Goal: Transaction & Acquisition: Download file/media

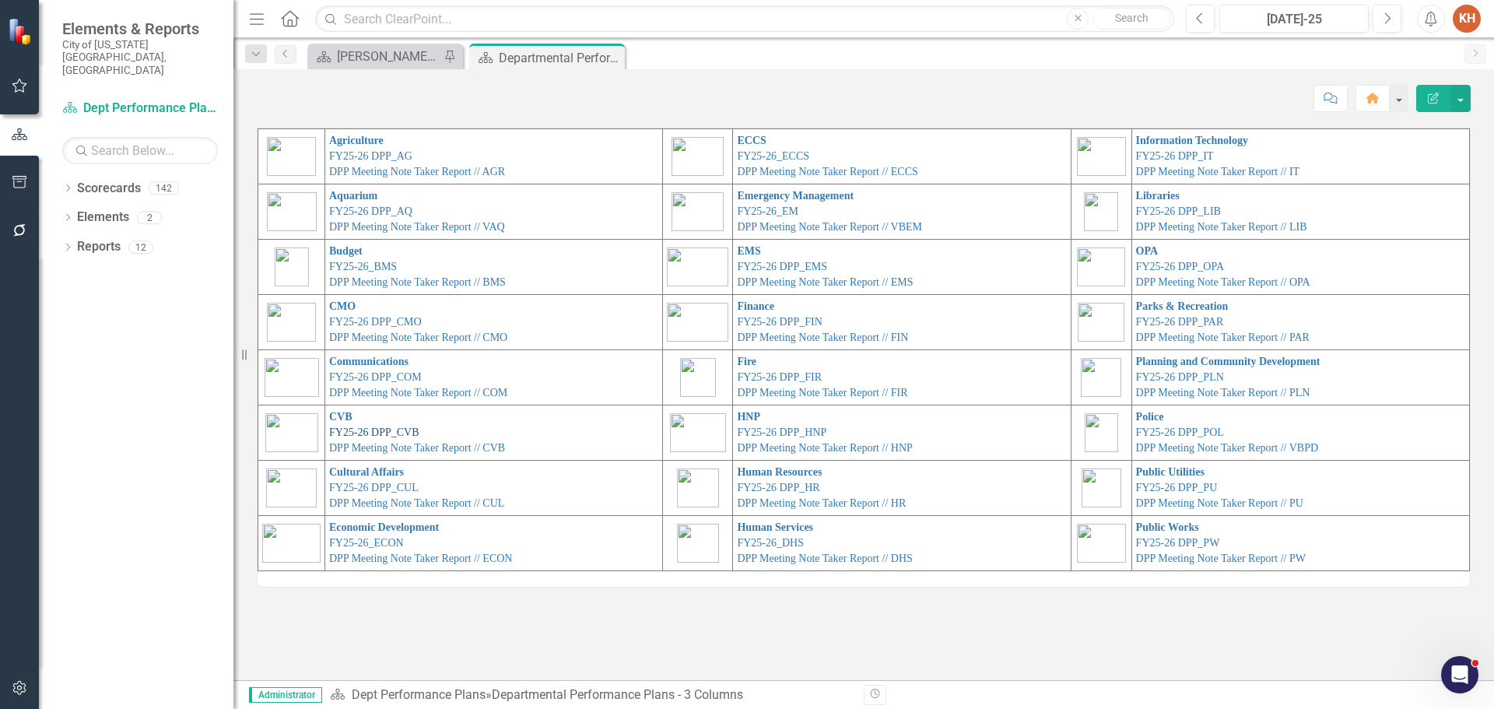
click at [348, 435] on link "FY25-26 DPP_CVB" at bounding box center [374, 433] width 90 height 12
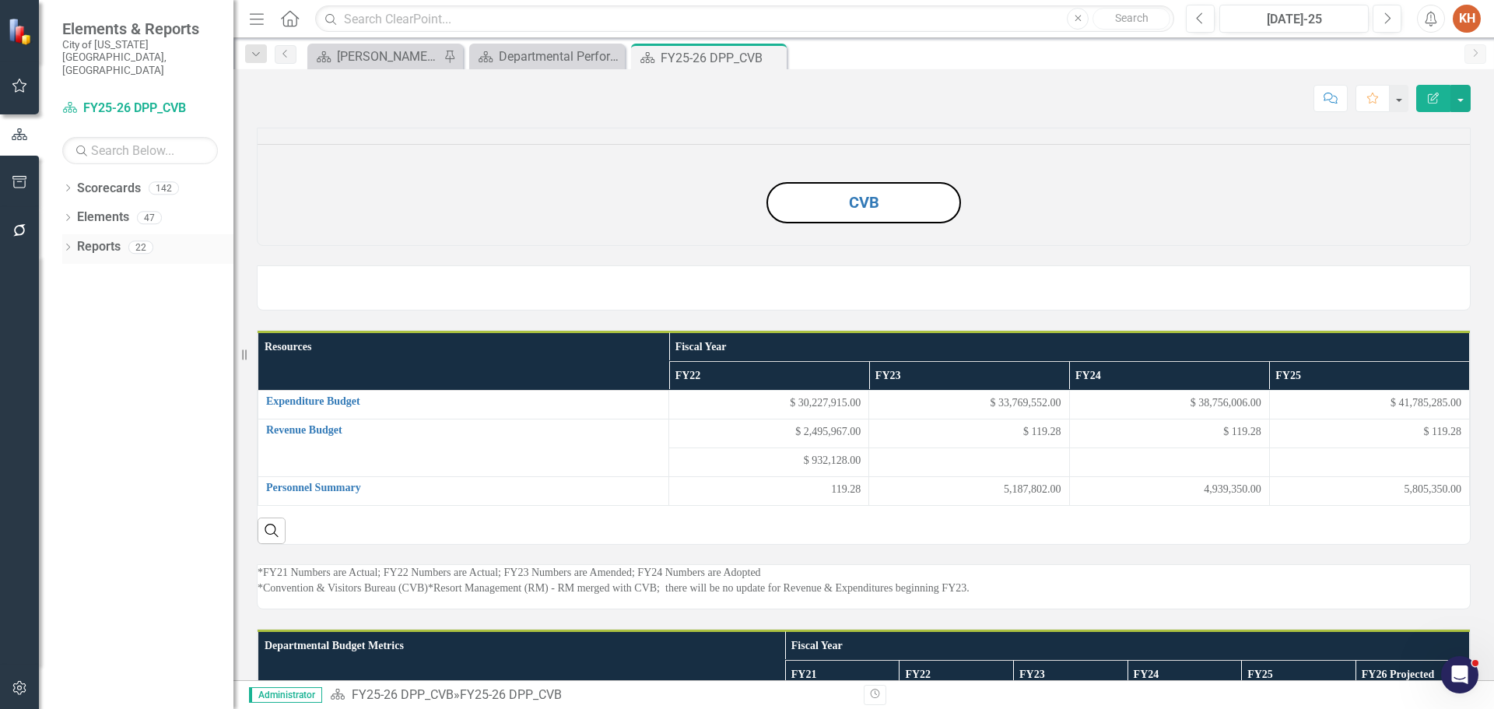
click at [62, 244] on icon "Dropdown" at bounding box center [67, 248] width 11 height 9
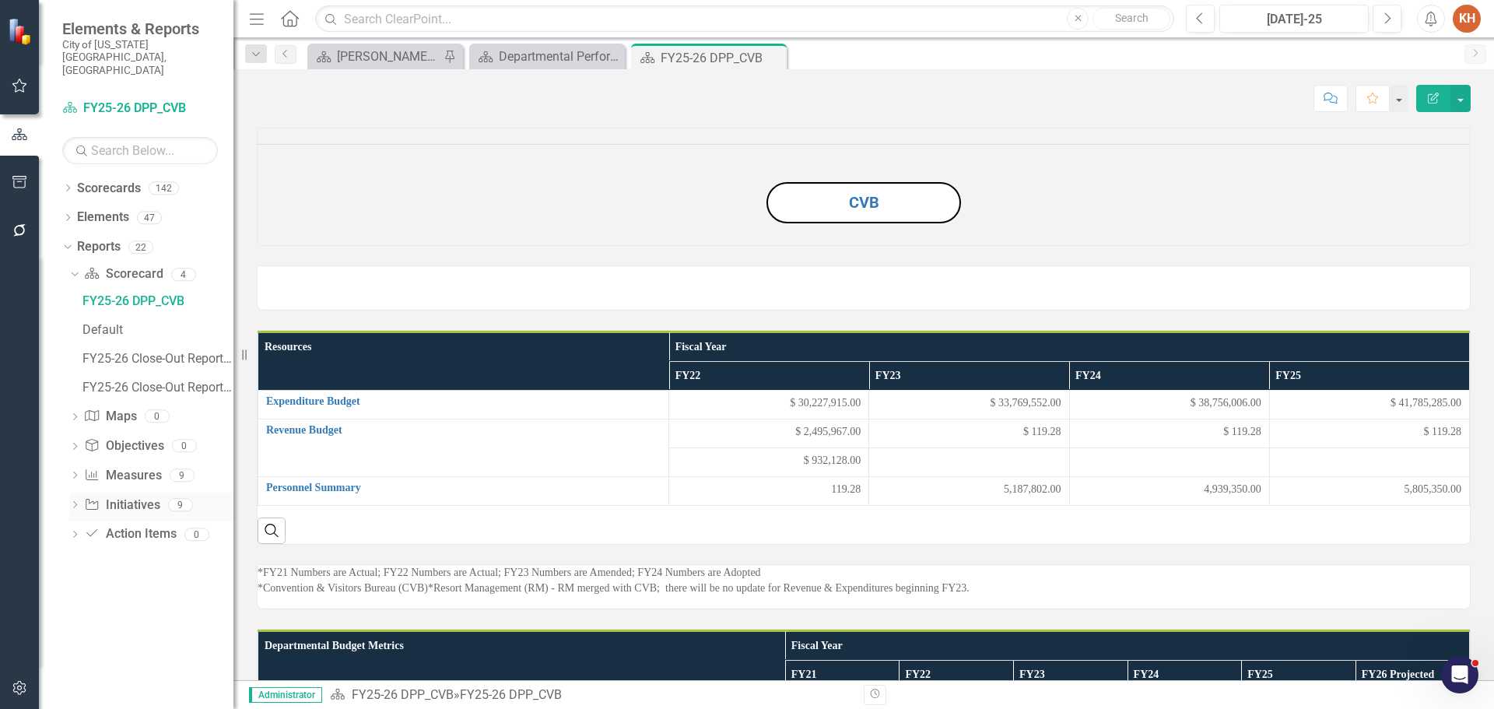
click at [75, 502] on icon "Dropdown" at bounding box center [74, 506] width 11 height 9
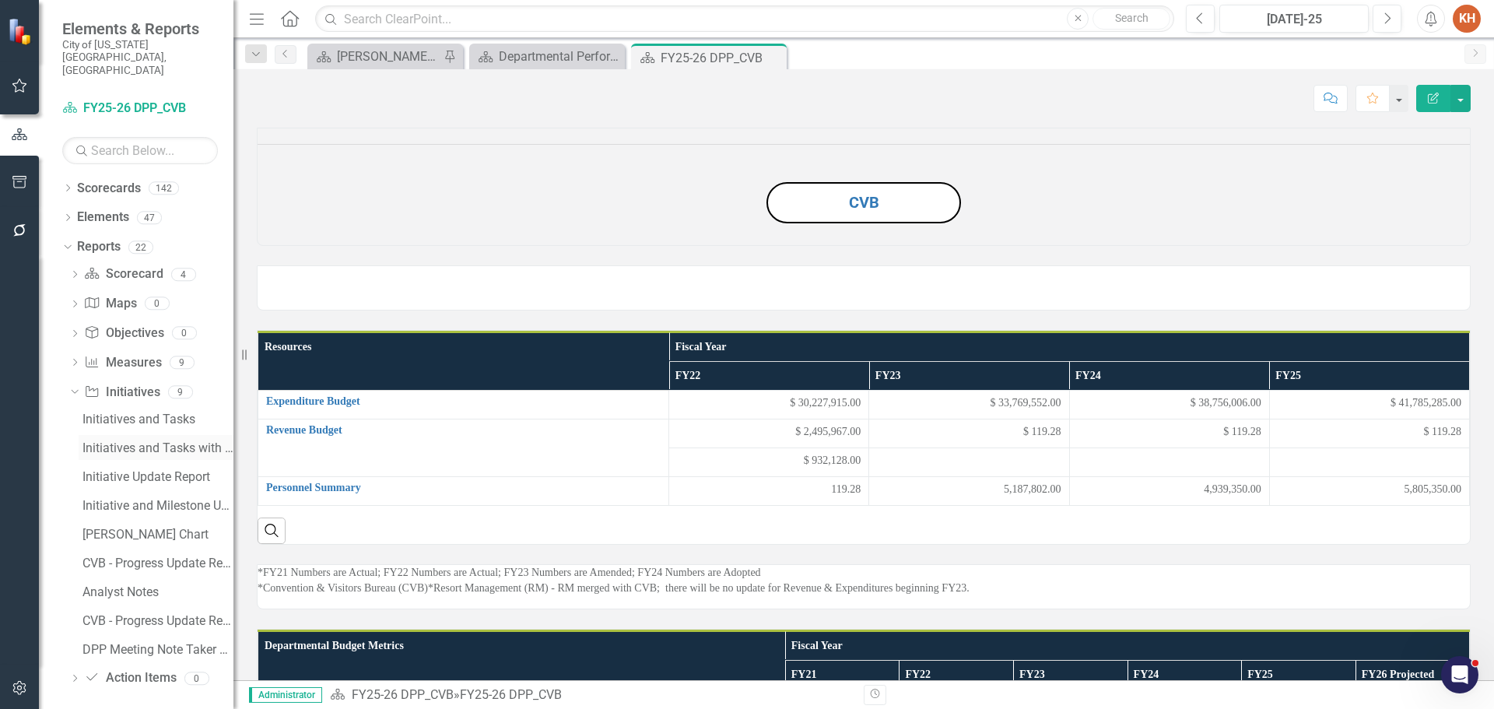
click at [122, 441] on div "Initiatives and Tasks with Information" at bounding box center [158, 448] width 151 height 14
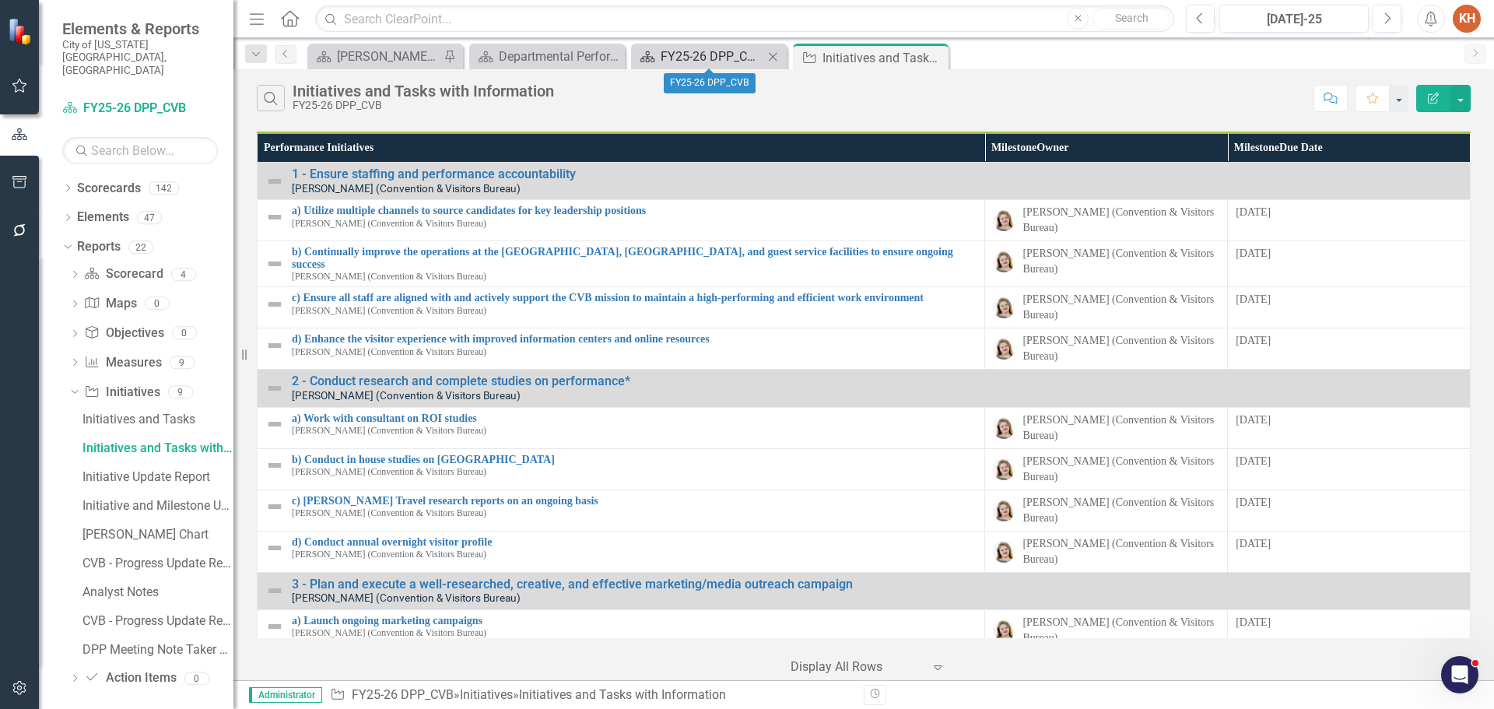
click at [683, 47] on div "FY25-26 DPP_CVB" at bounding box center [712, 56] width 103 height 19
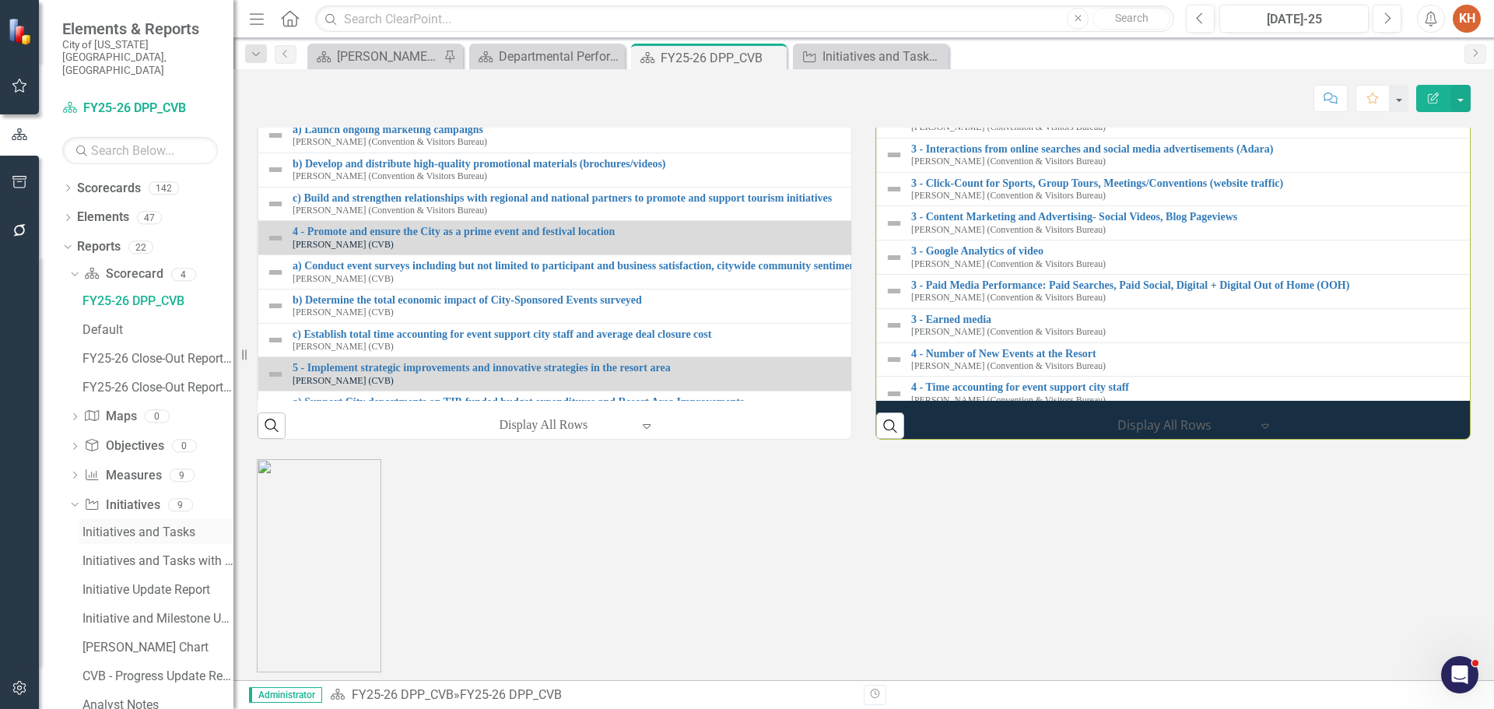
scroll to position [97, 0]
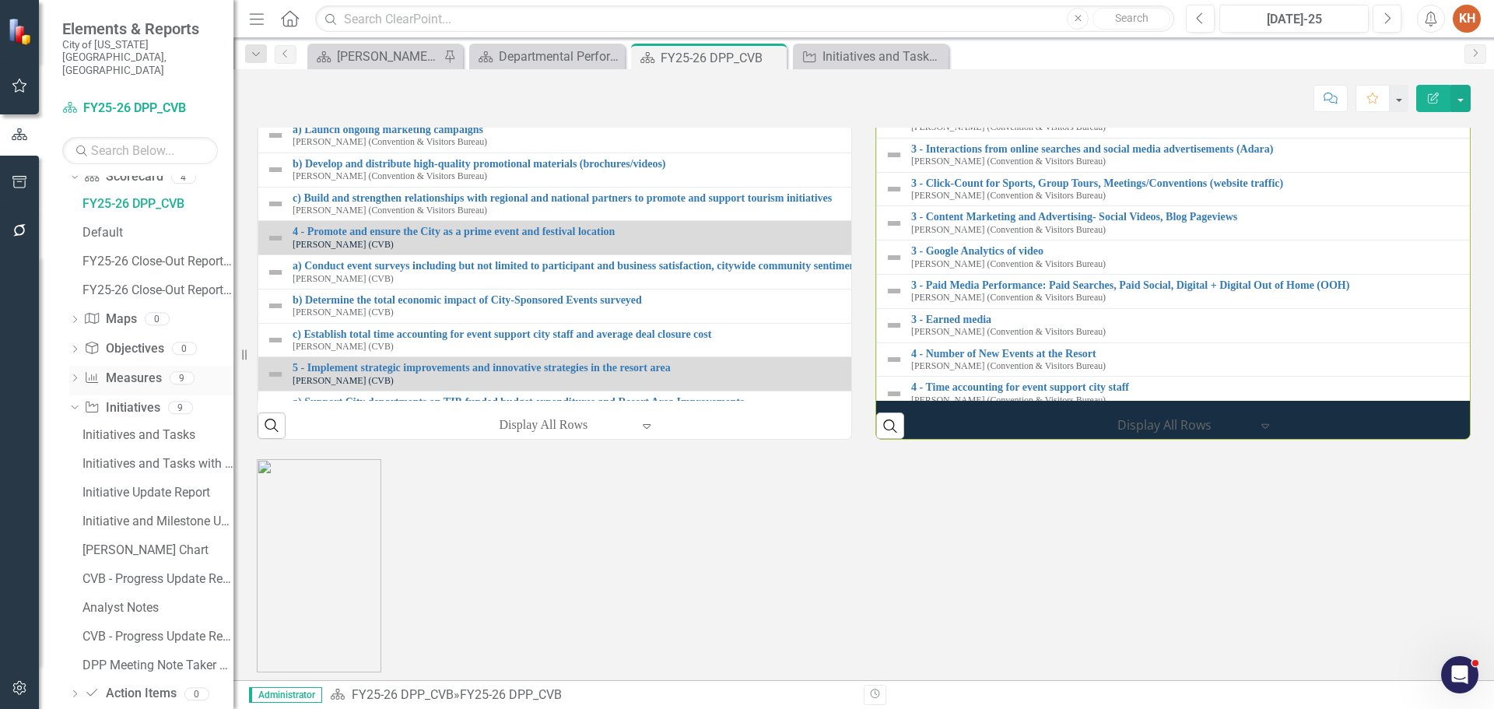
click at [127, 370] on link "Measure Measures" at bounding box center [122, 379] width 77 height 18
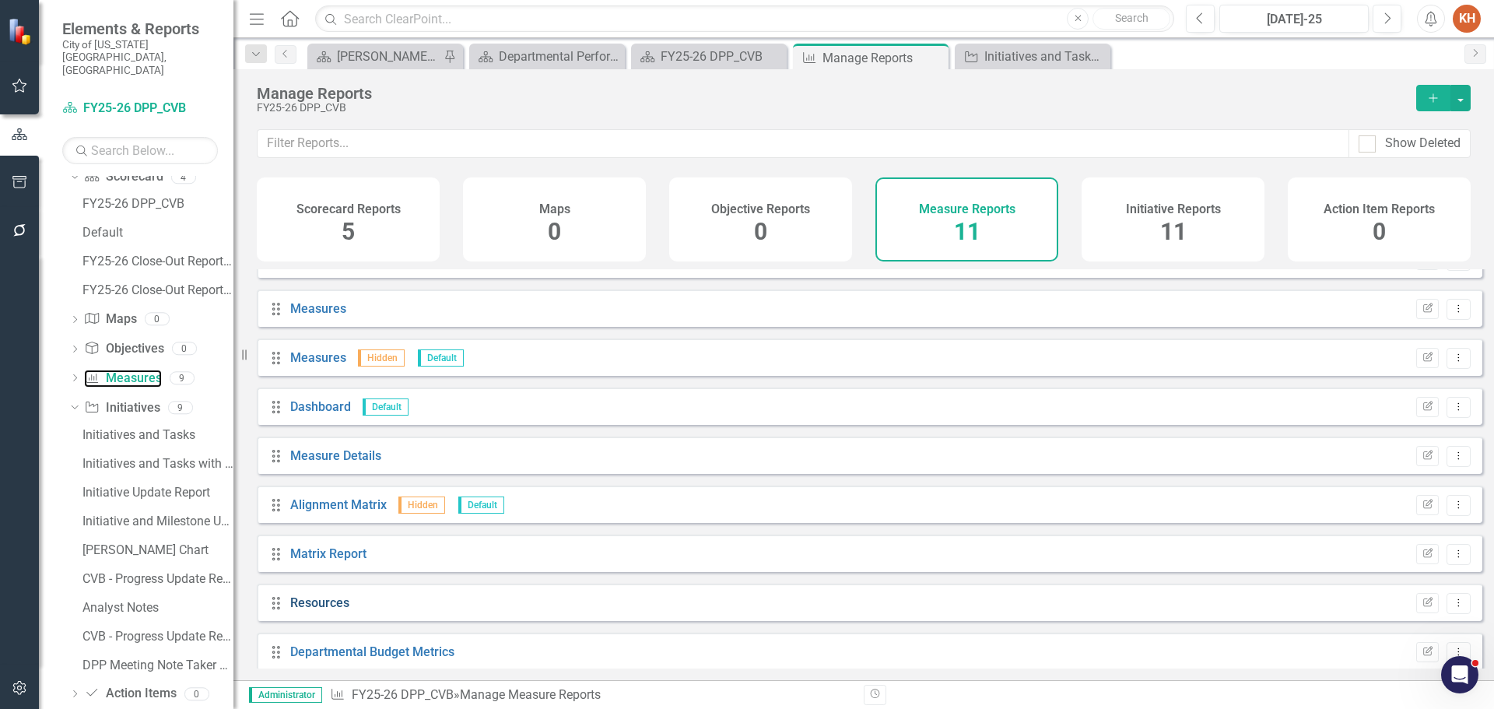
scroll to position [140, 0]
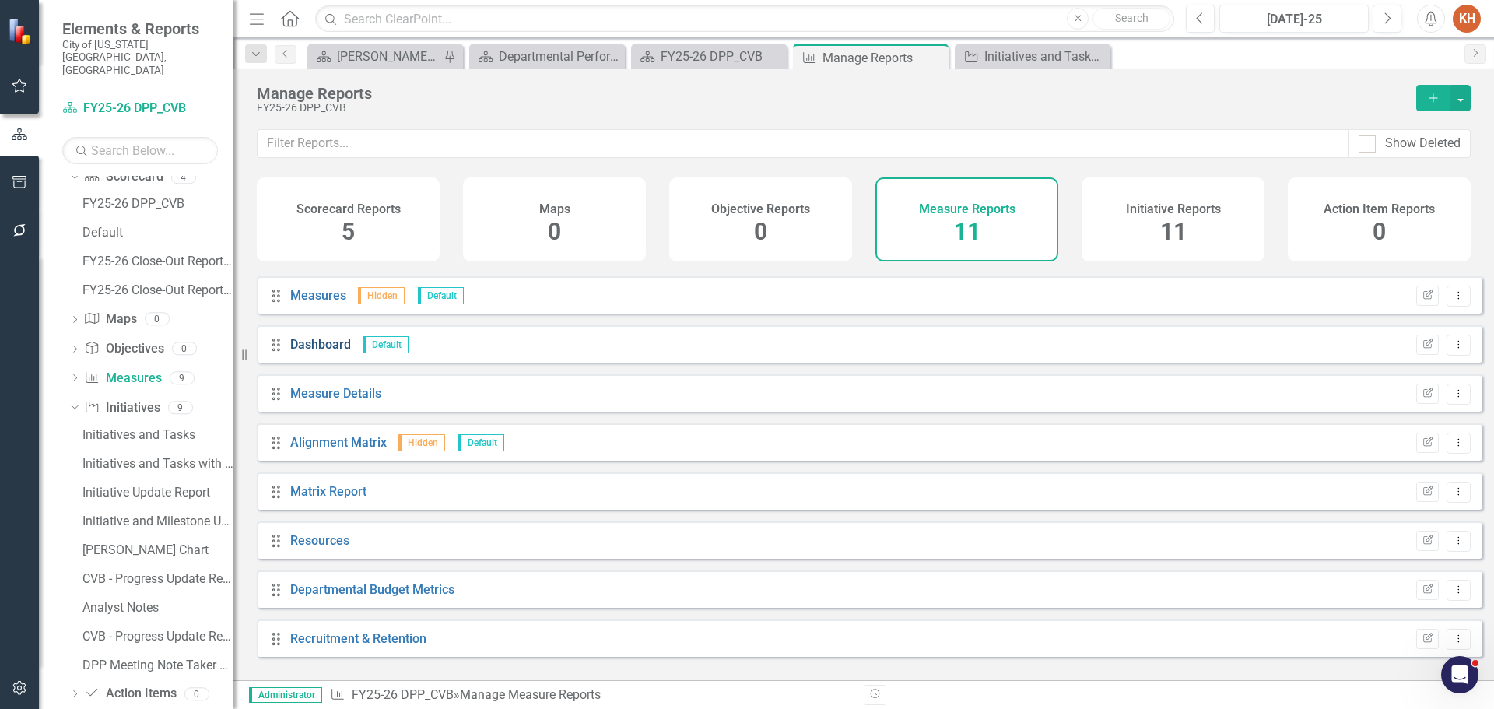
click at [323, 352] on link "Dashboard" at bounding box center [320, 344] width 61 height 15
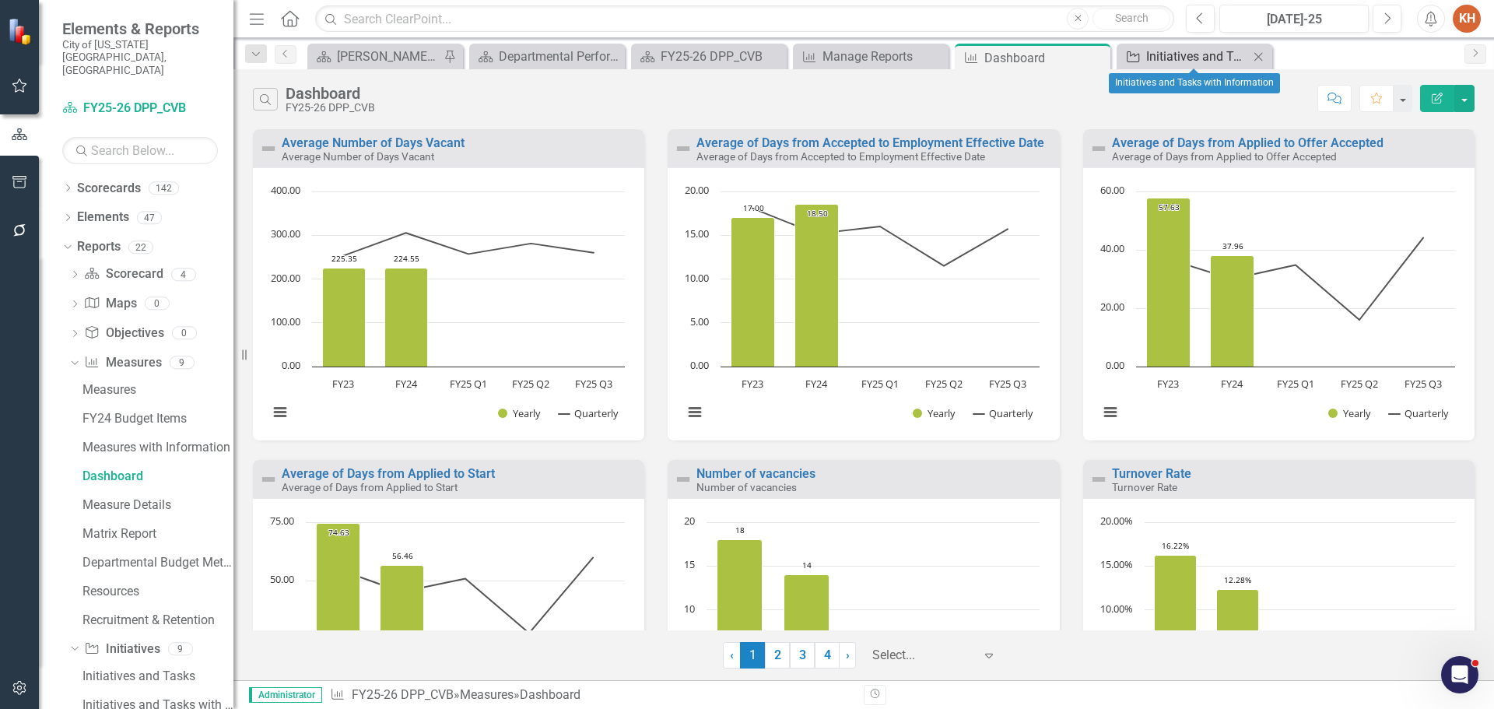
click at [1175, 59] on div "Initiatives and Tasks with Information" at bounding box center [1197, 56] width 103 height 19
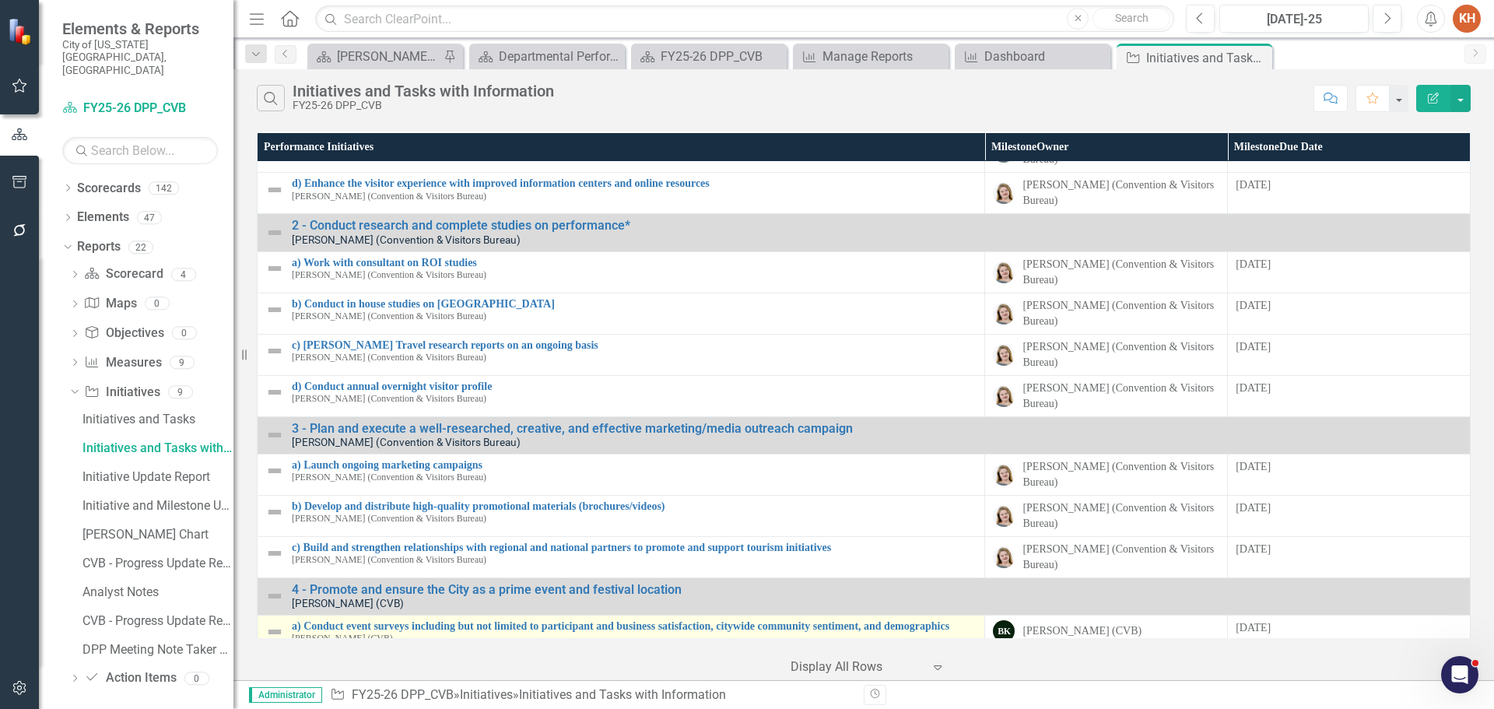
scroll to position [389, 0]
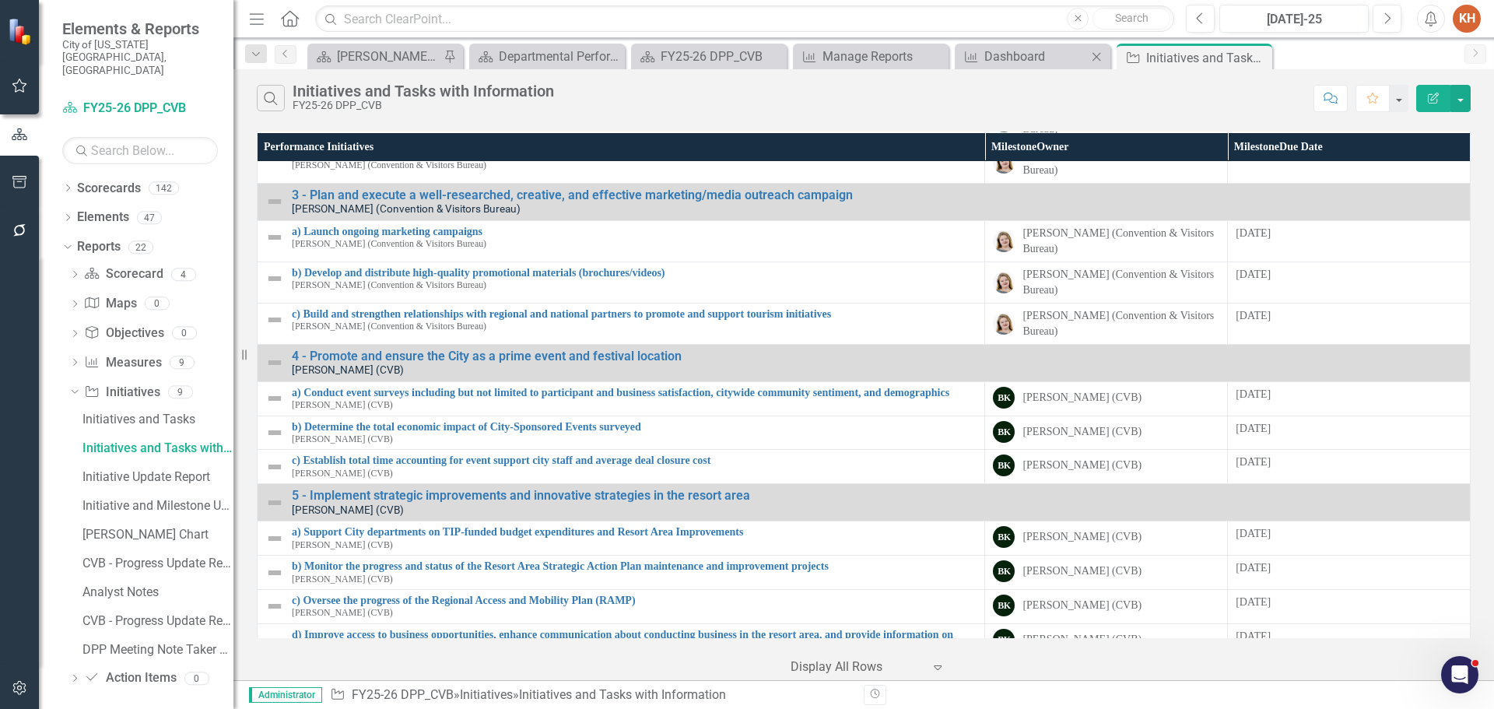
click at [1002, 46] on div "Measure Dashboard Close" at bounding box center [1033, 57] width 156 height 26
click at [1030, 57] on div "Dashboard" at bounding box center [1036, 56] width 103 height 19
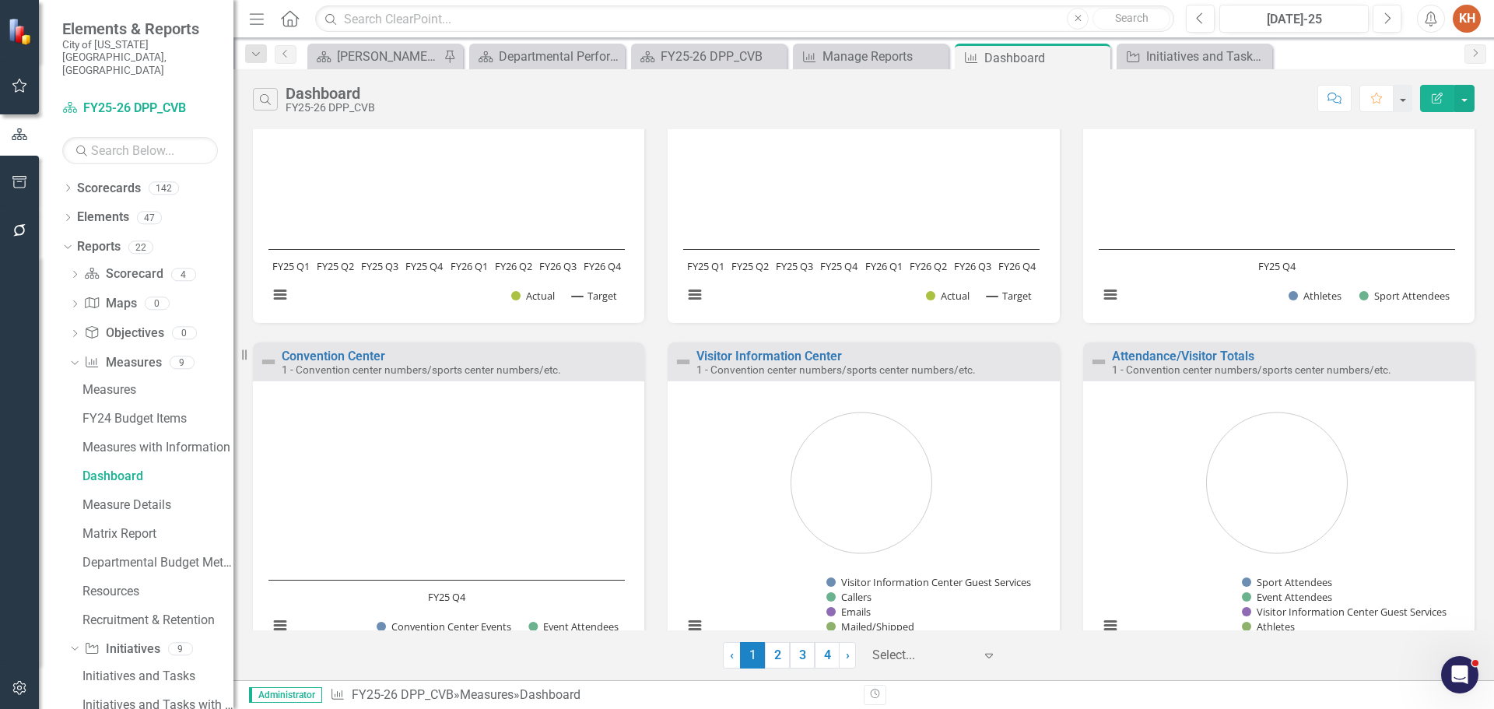
scroll to position [820, 0]
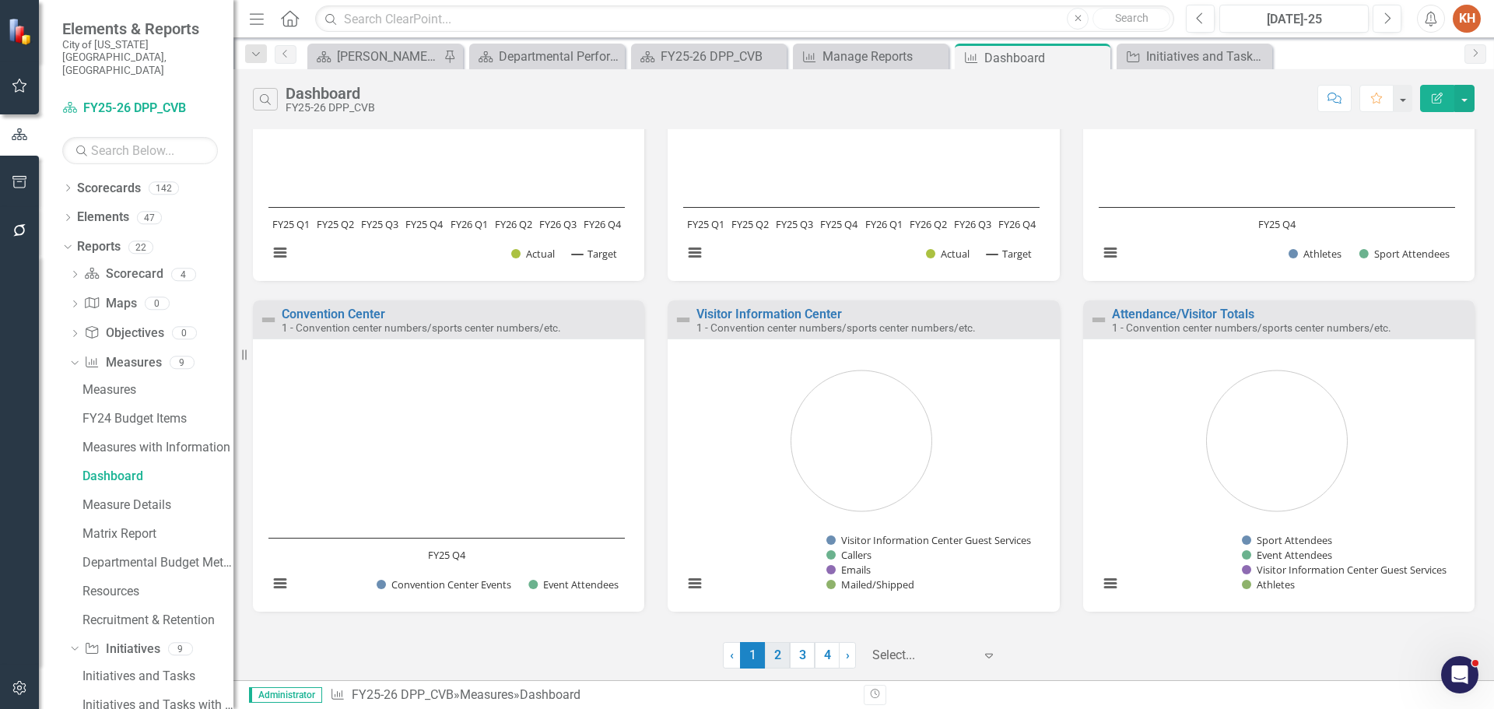
click at [778, 657] on link "2" at bounding box center [777, 655] width 25 height 26
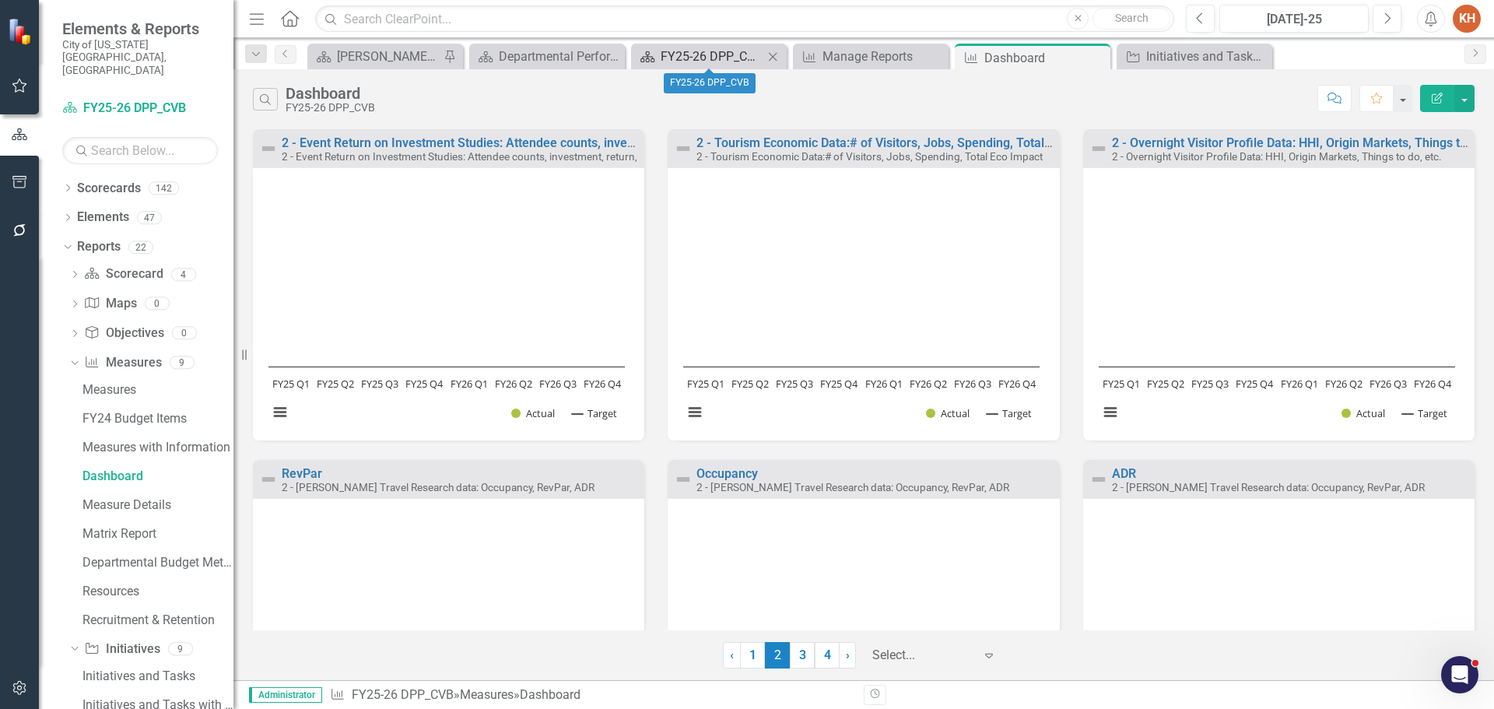
click at [730, 51] on div "FY25-26 DPP_CVB" at bounding box center [712, 56] width 103 height 19
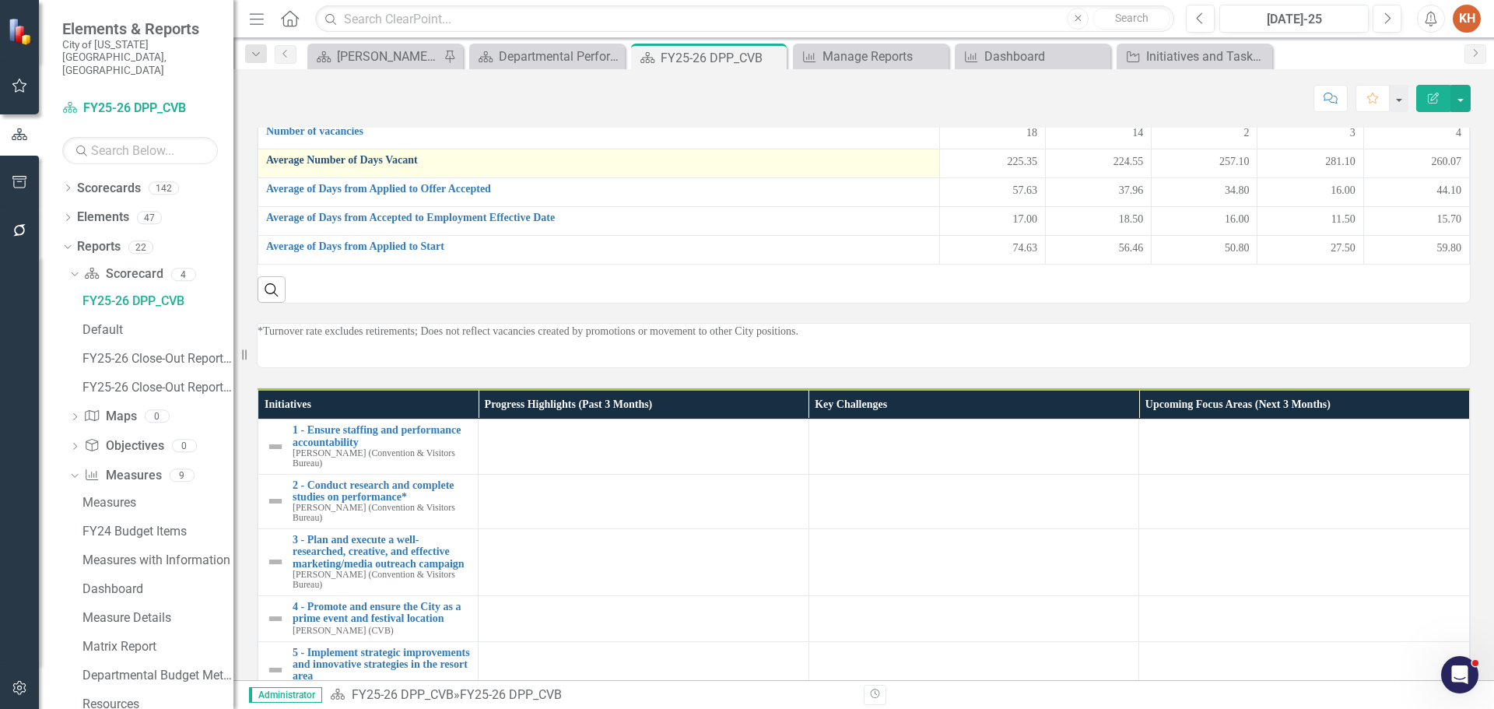
scroll to position [1167, 0]
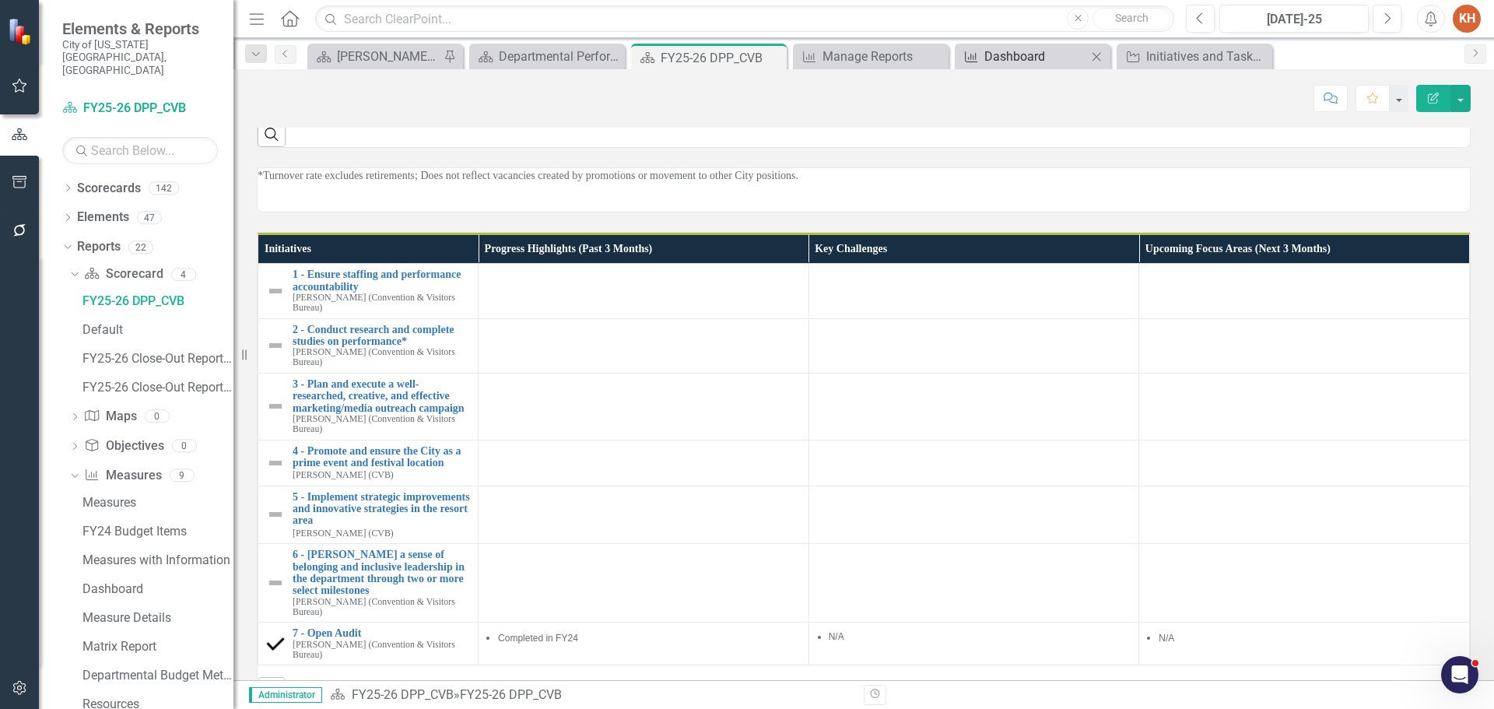
click at [1037, 55] on div "Dashboard" at bounding box center [1036, 56] width 103 height 19
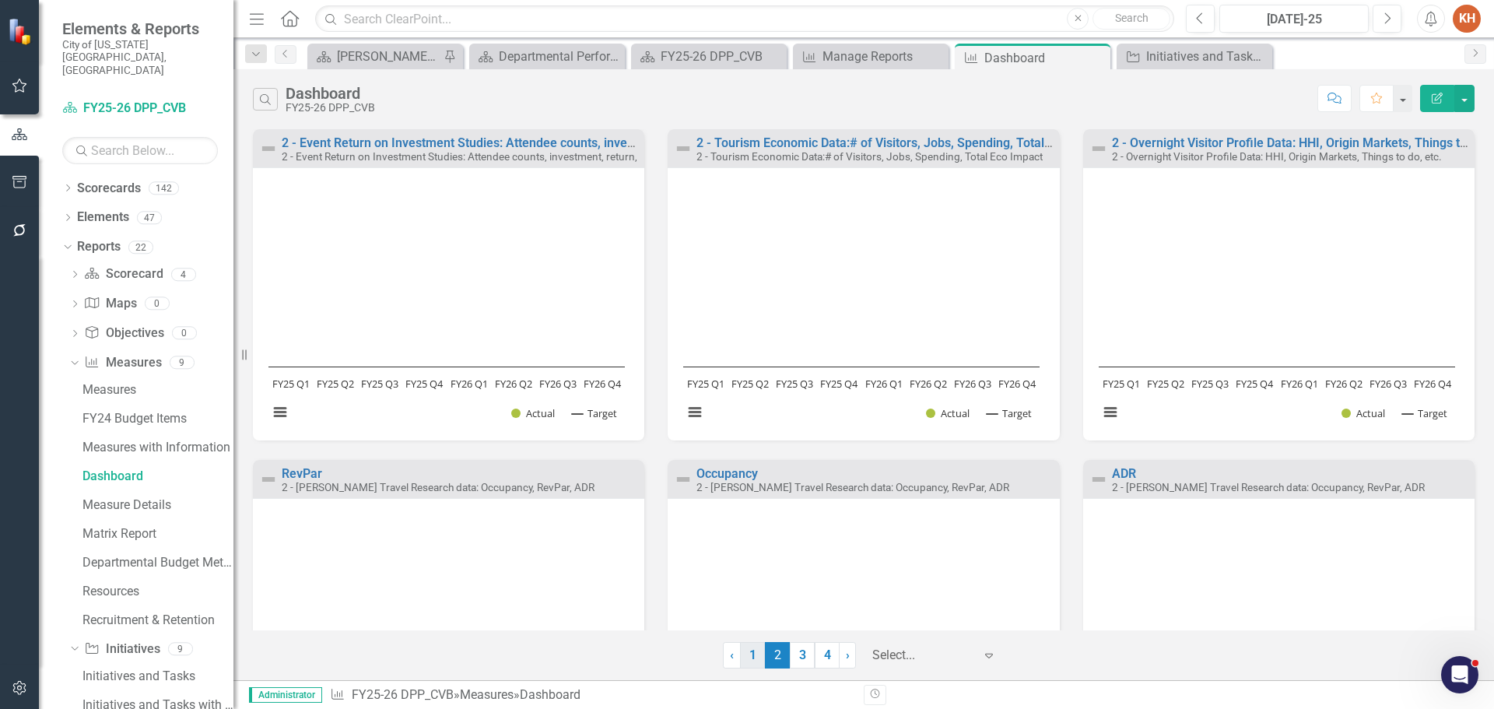
click at [755, 648] on link "1" at bounding box center [752, 655] width 25 height 26
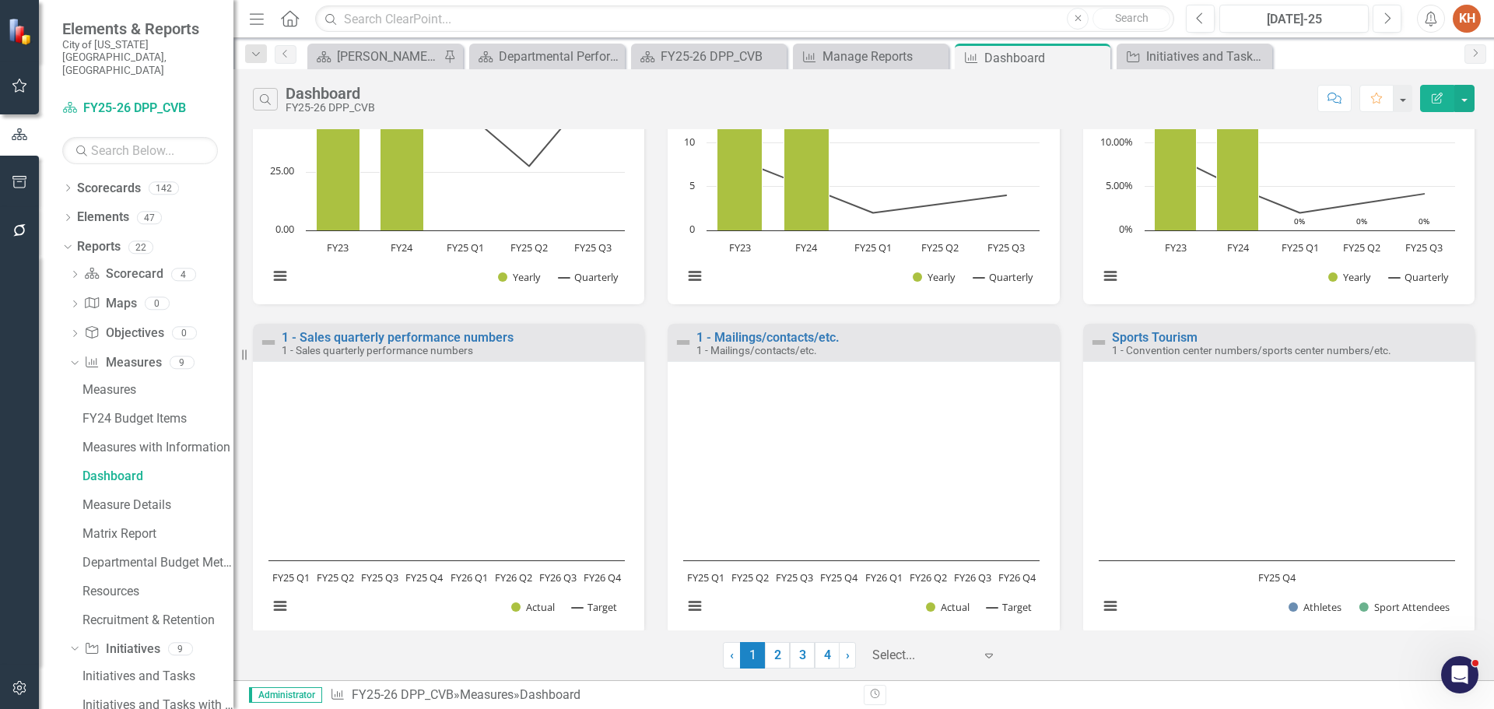
scroll to position [545, 0]
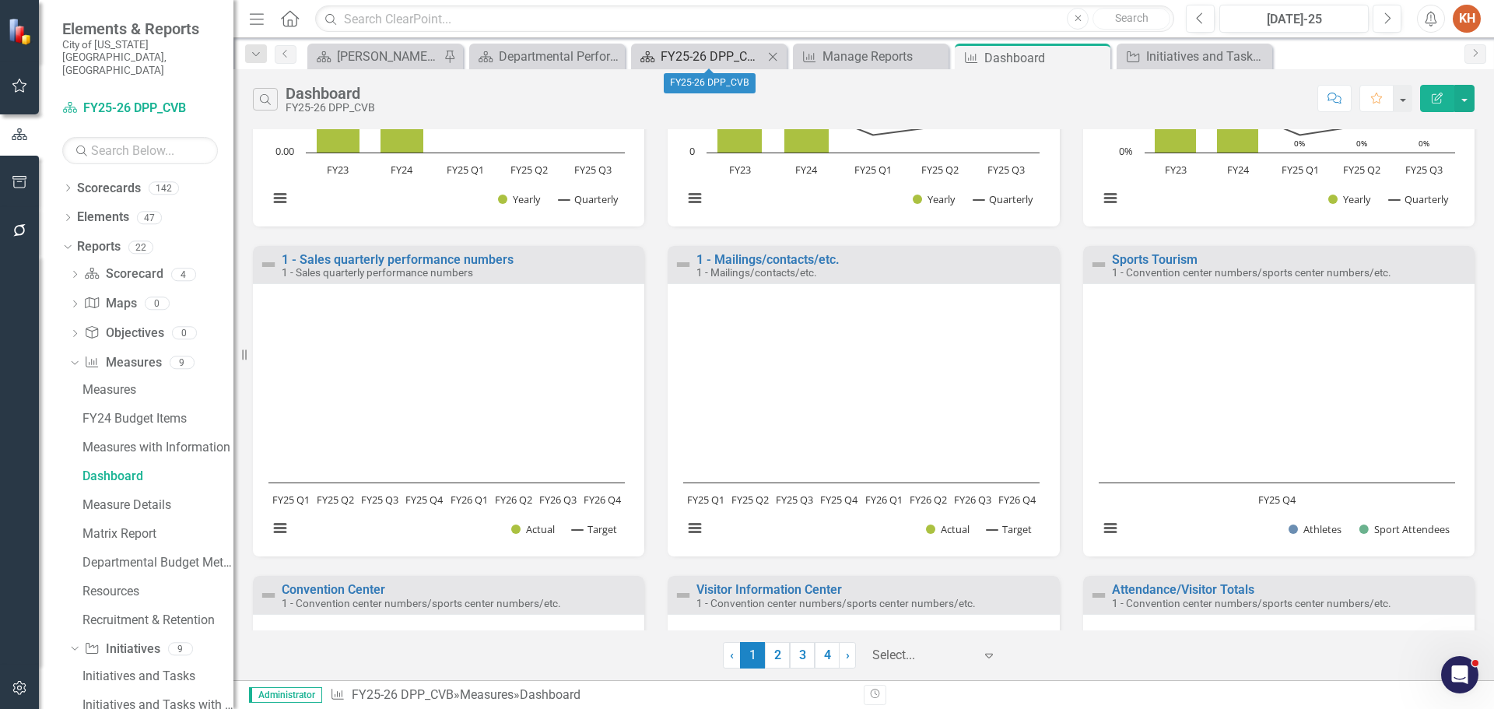
click at [723, 47] on div "FY25-26 DPP_CVB" at bounding box center [712, 56] width 103 height 19
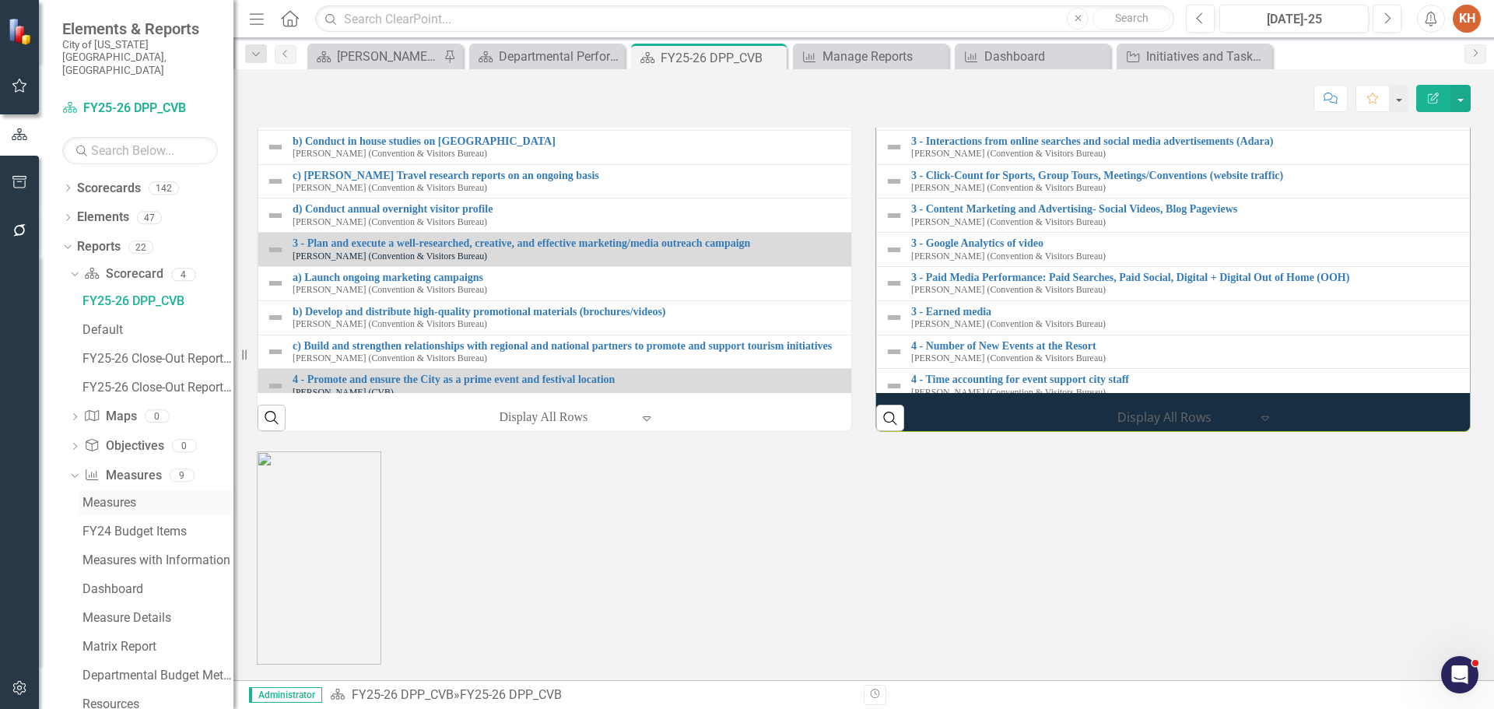
click at [121, 496] on div "Measures" at bounding box center [158, 503] width 151 height 14
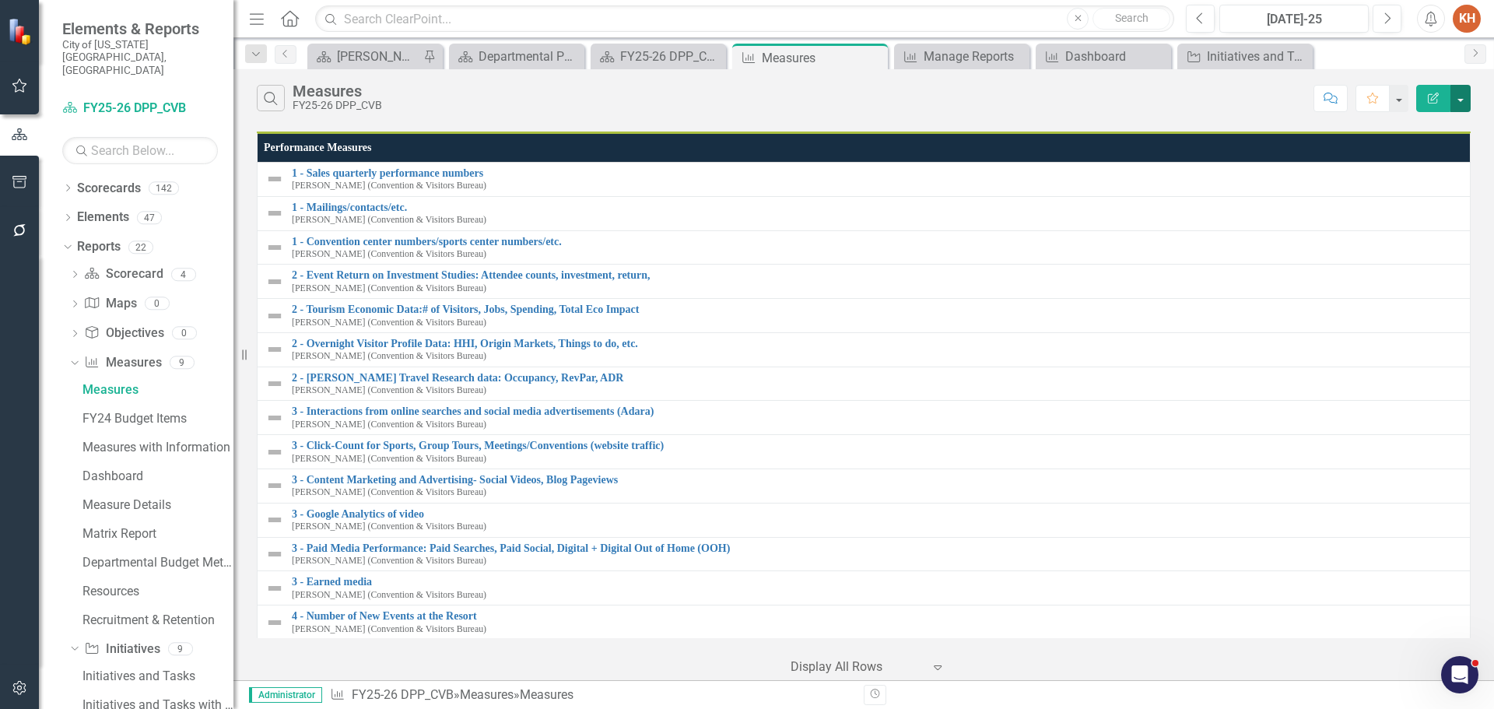
click at [1465, 95] on button "button" at bounding box center [1461, 98] width 20 height 27
click at [1417, 186] on link "Excel Export to Excel" at bounding box center [1408, 187] width 123 height 29
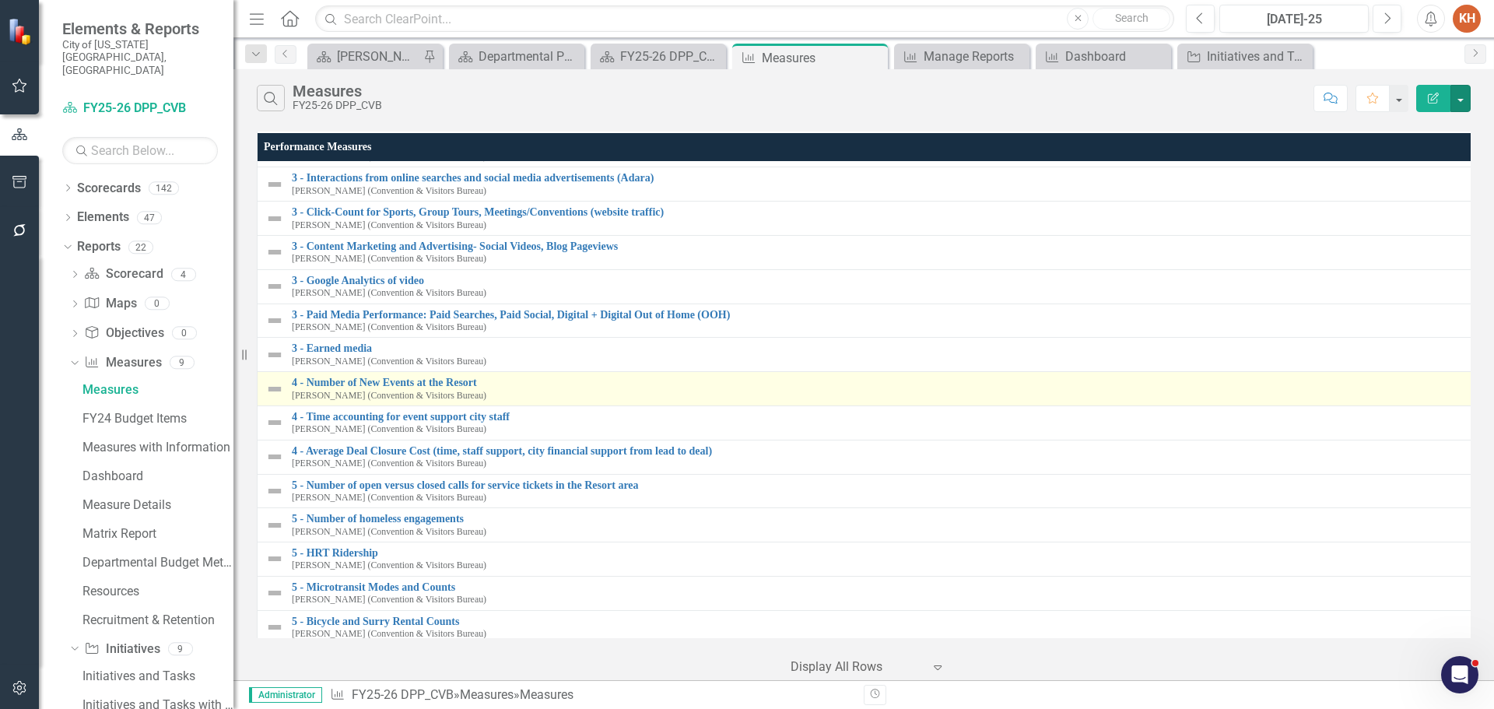
scroll to position [320, 0]
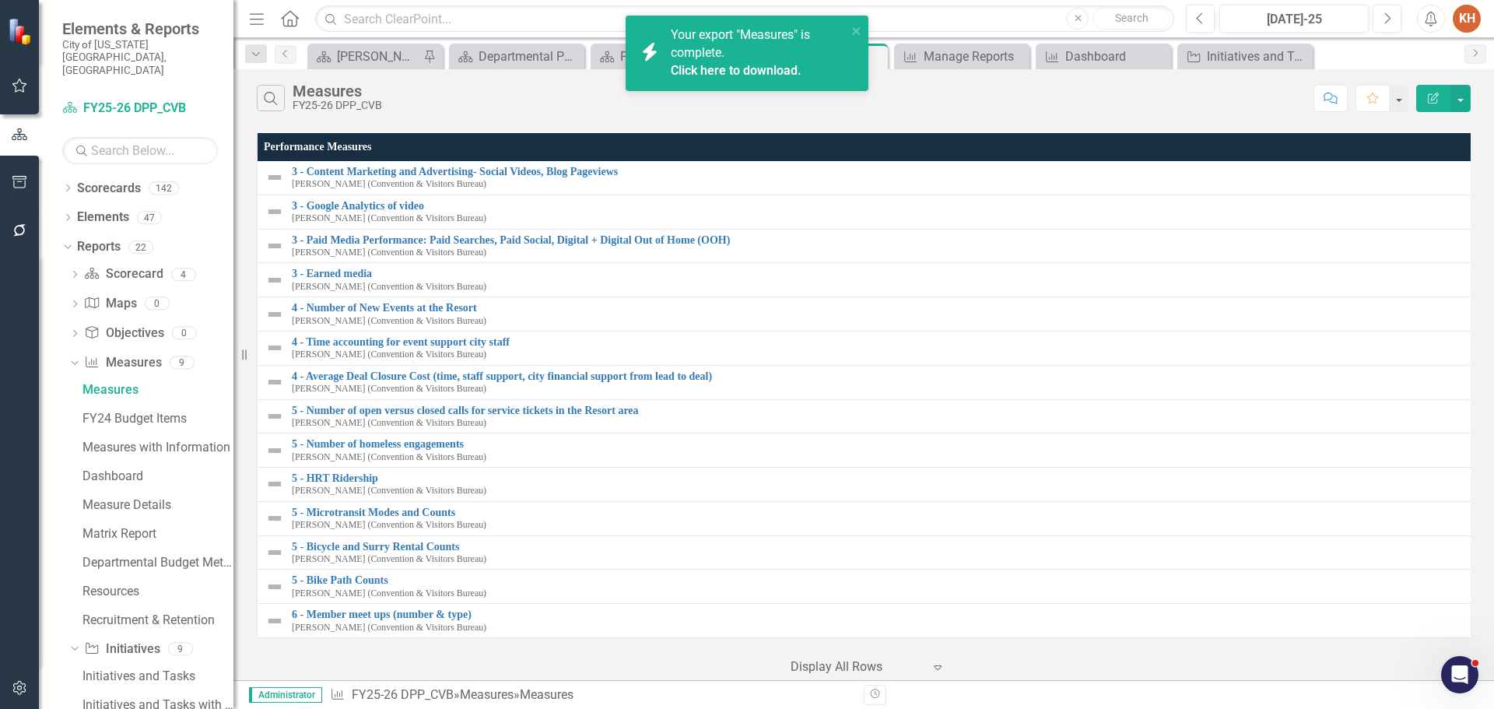
click at [1424, 23] on icon "Alerts" at bounding box center [1431, 19] width 16 height 16
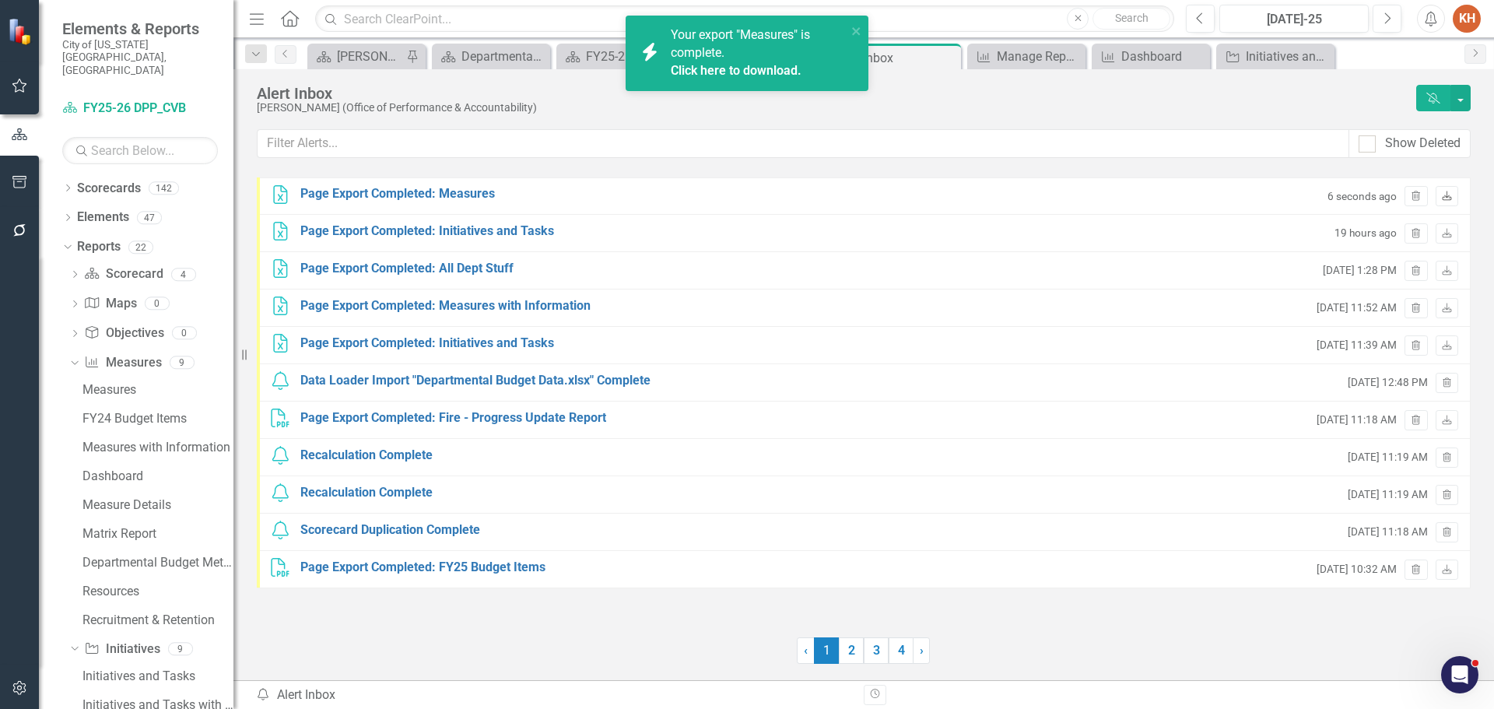
click at [1441, 200] on icon "Download" at bounding box center [1447, 196] width 12 height 9
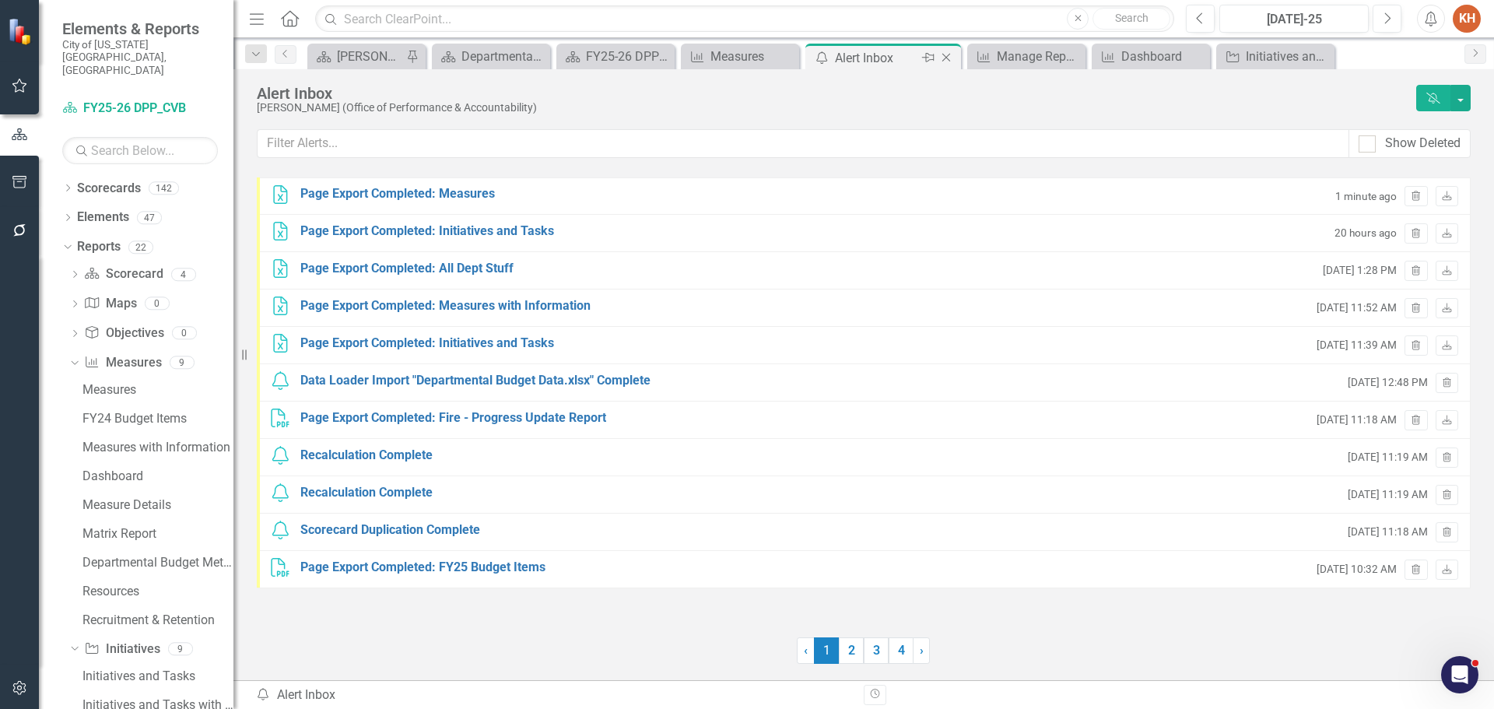
click at [945, 60] on icon "Close" at bounding box center [947, 57] width 16 height 12
